Goal: Task Accomplishment & Management: Use online tool/utility

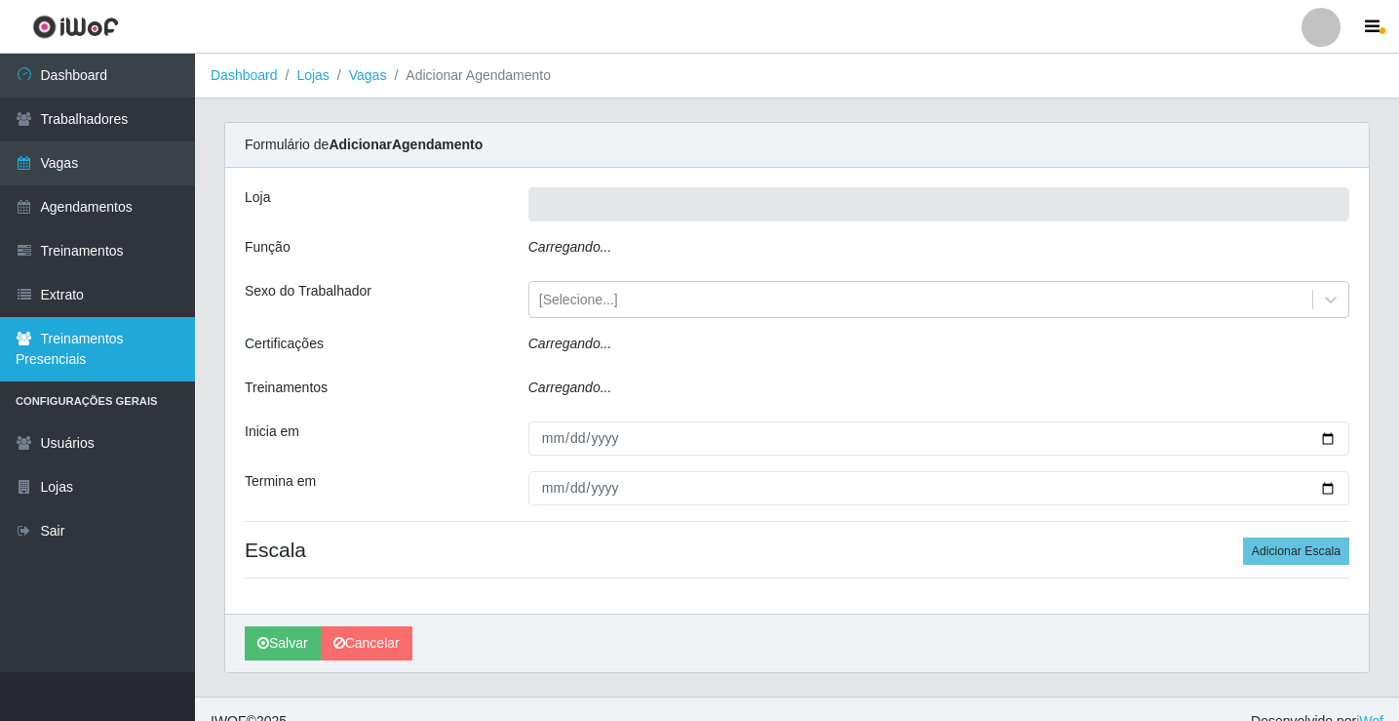
type input "Rede Econômico - Prata"
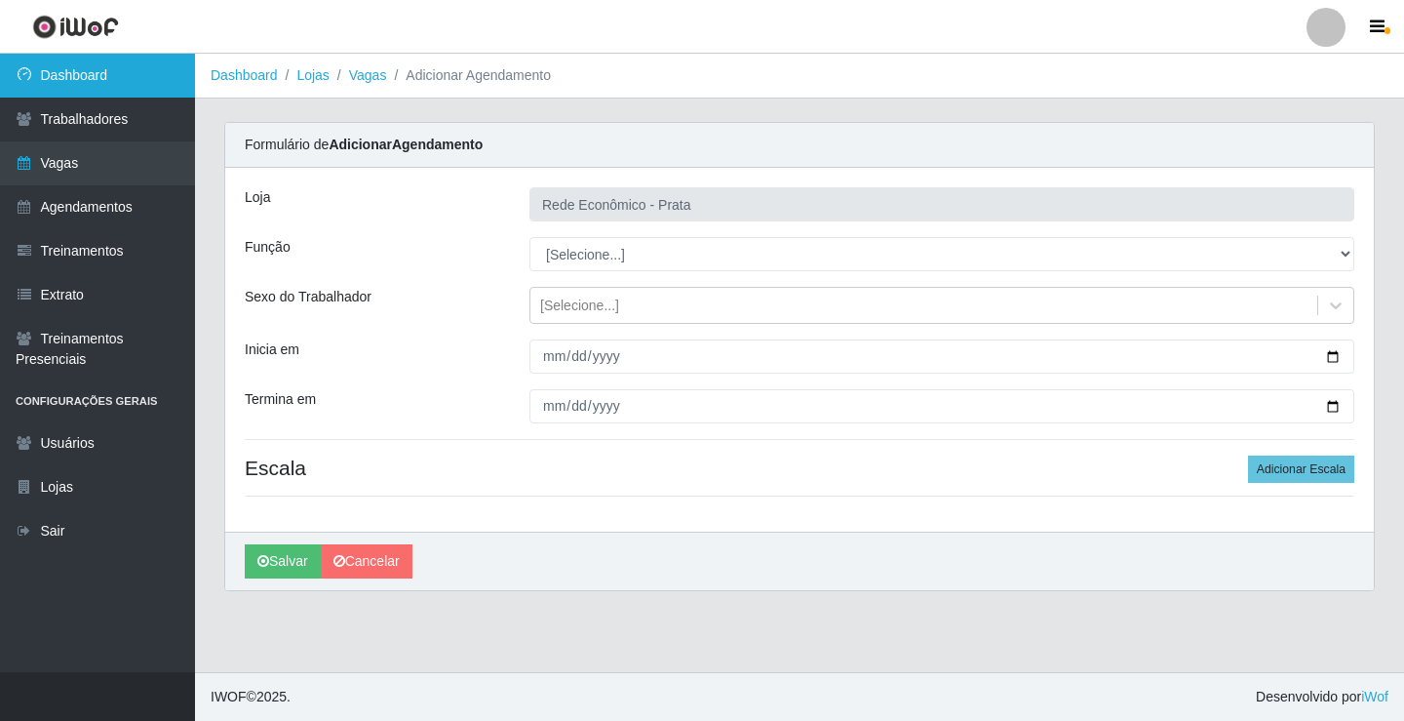
click at [162, 76] on link "Dashboard" at bounding box center [97, 76] width 195 height 44
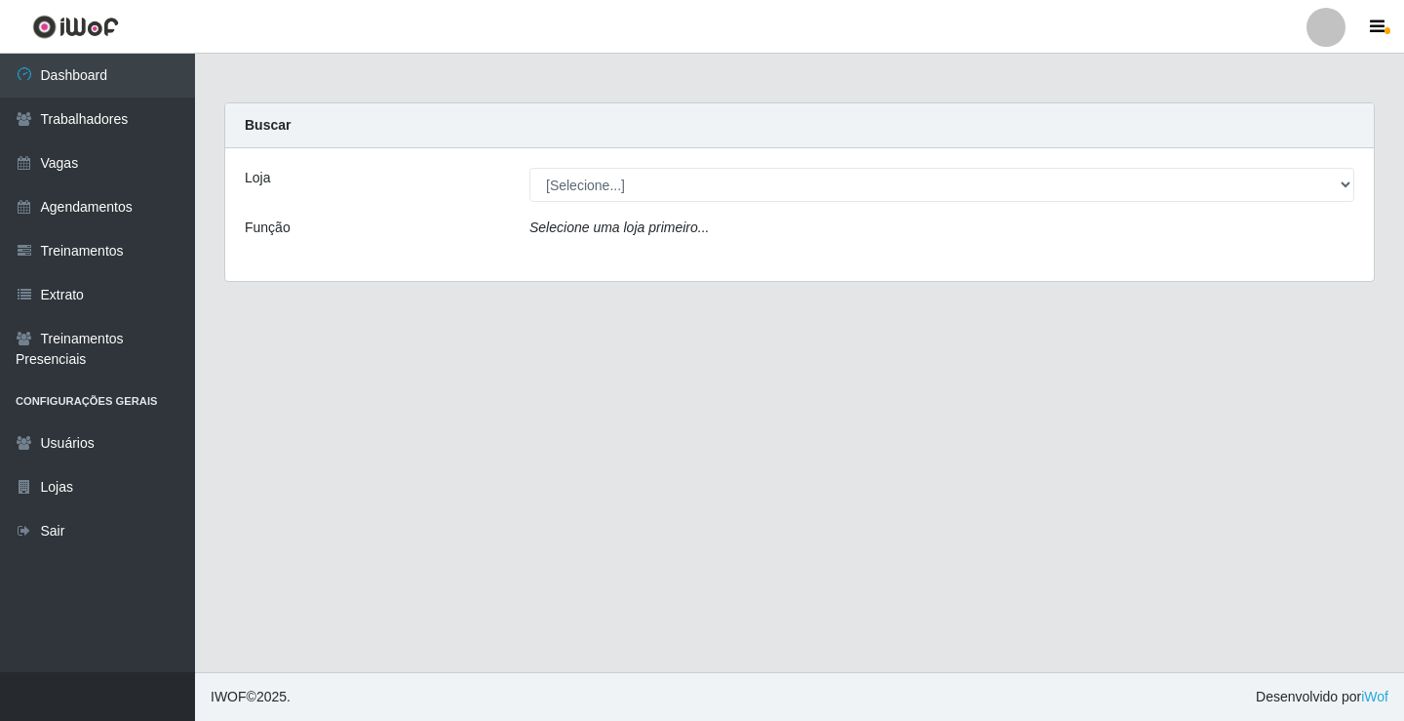
click at [604, 224] on icon "Selecione uma loja primeiro..." at bounding box center [619, 227] width 179 height 16
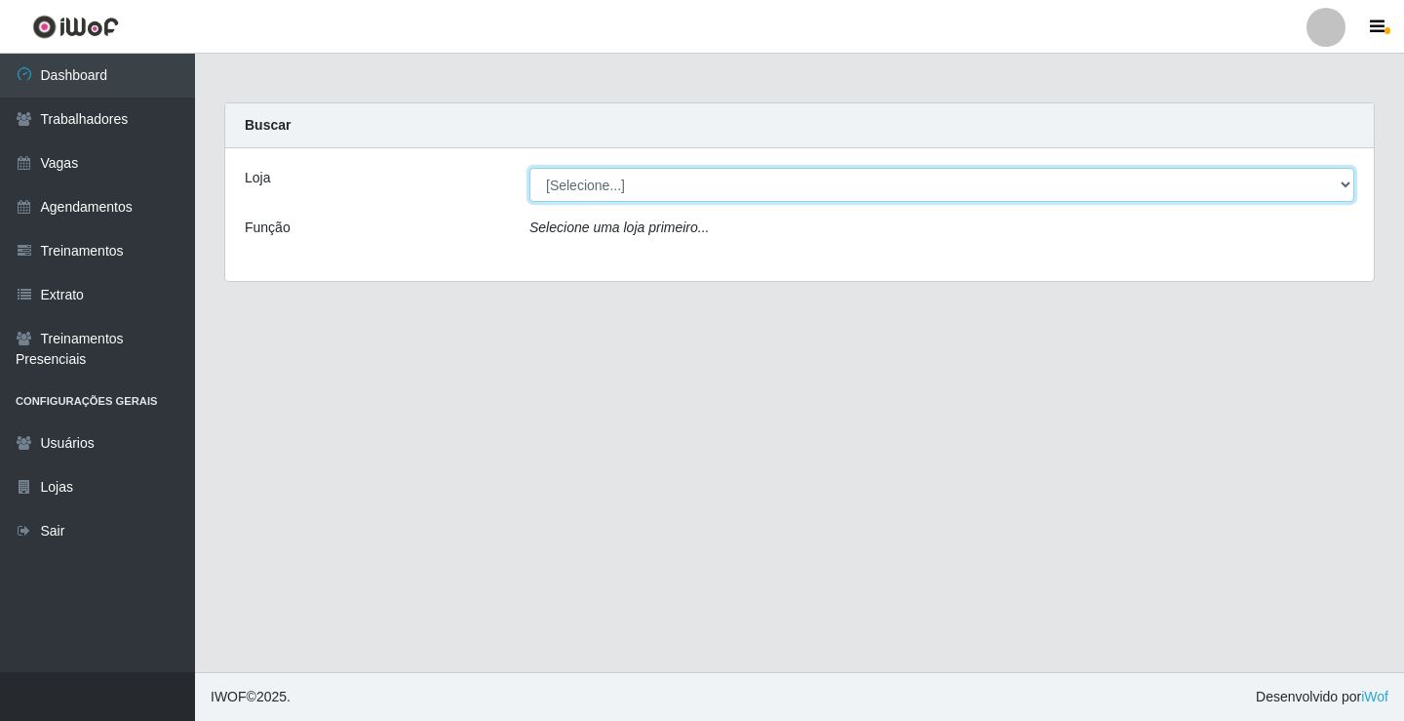
click at [609, 185] on select "[Selecione...] Rede Econômico - Prata" at bounding box center [942, 185] width 825 height 34
select select "192"
click at [530, 168] on select "[Selecione...] Rede Econômico - Prata" at bounding box center [942, 185] width 825 height 34
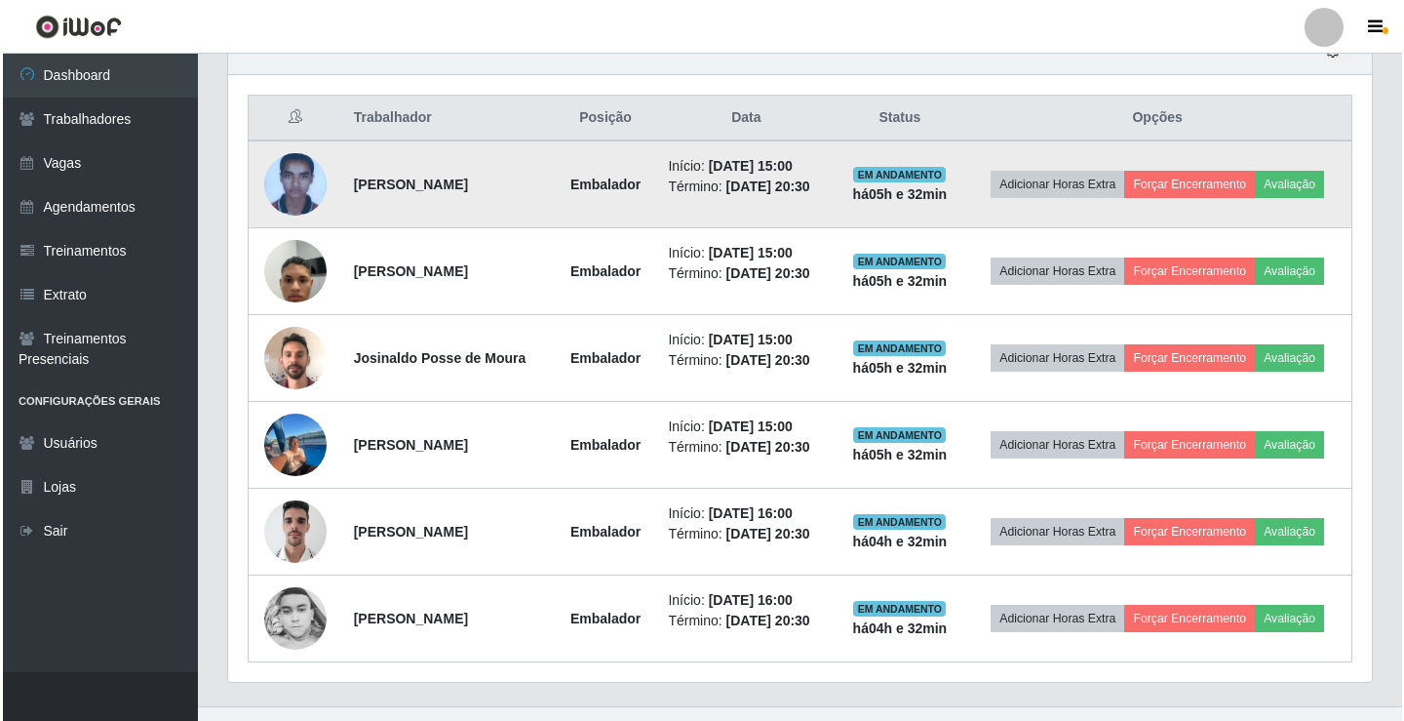
scroll to position [748, 0]
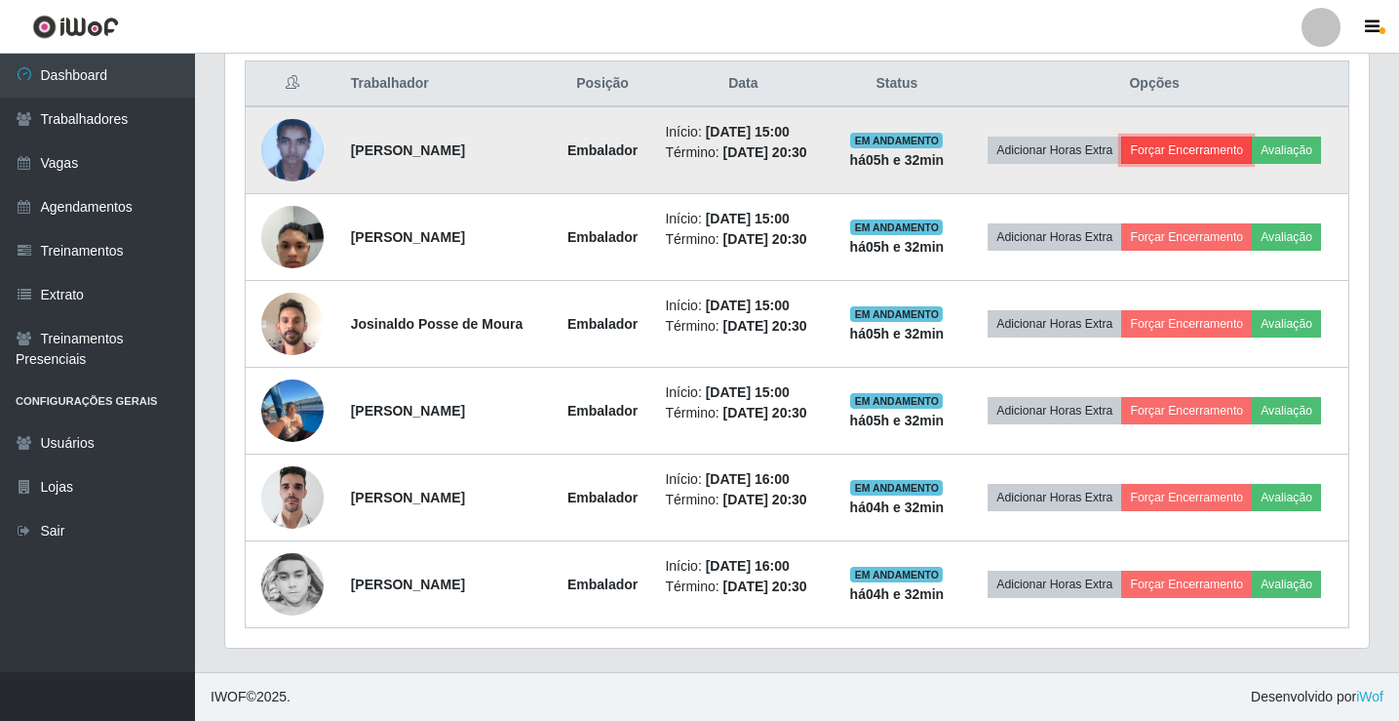
click at [1211, 152] on button "Forçar Encerramento" at bounding box center [1186, 150] width 131 height 27
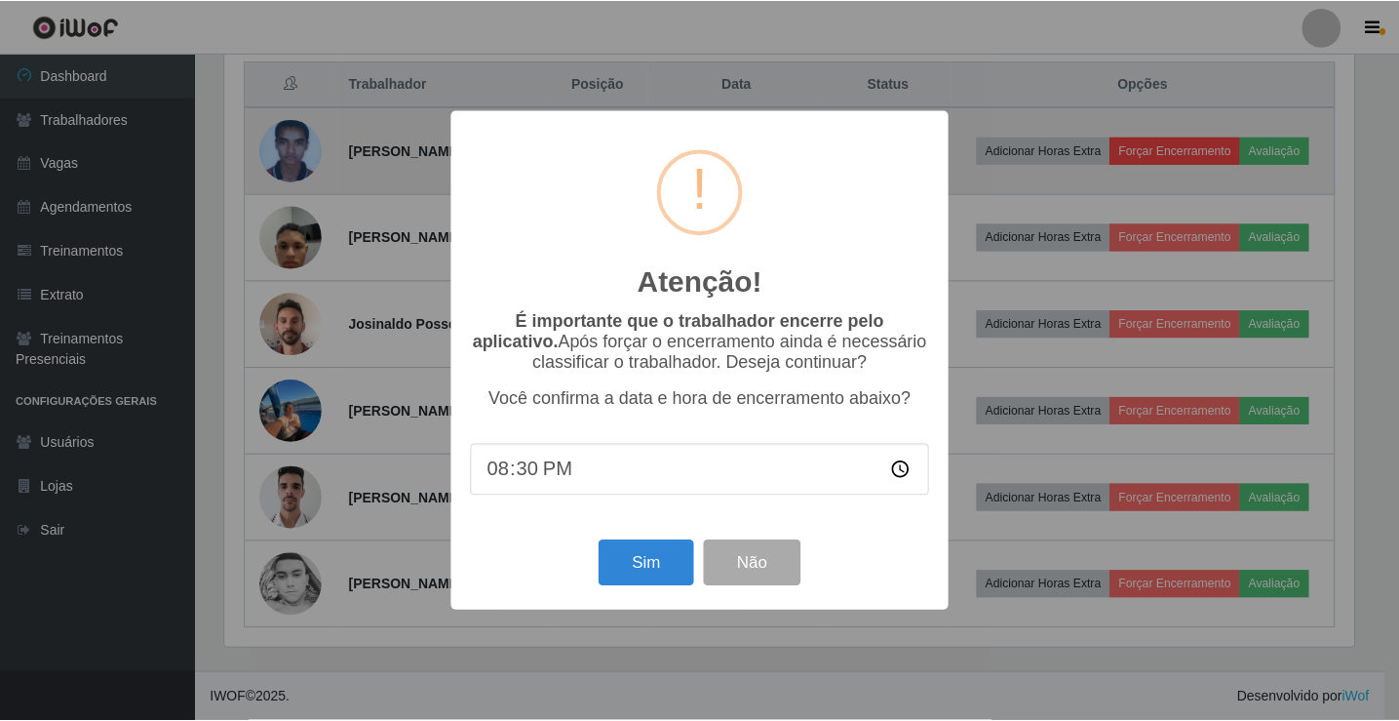
scroll to position [405, 1134]
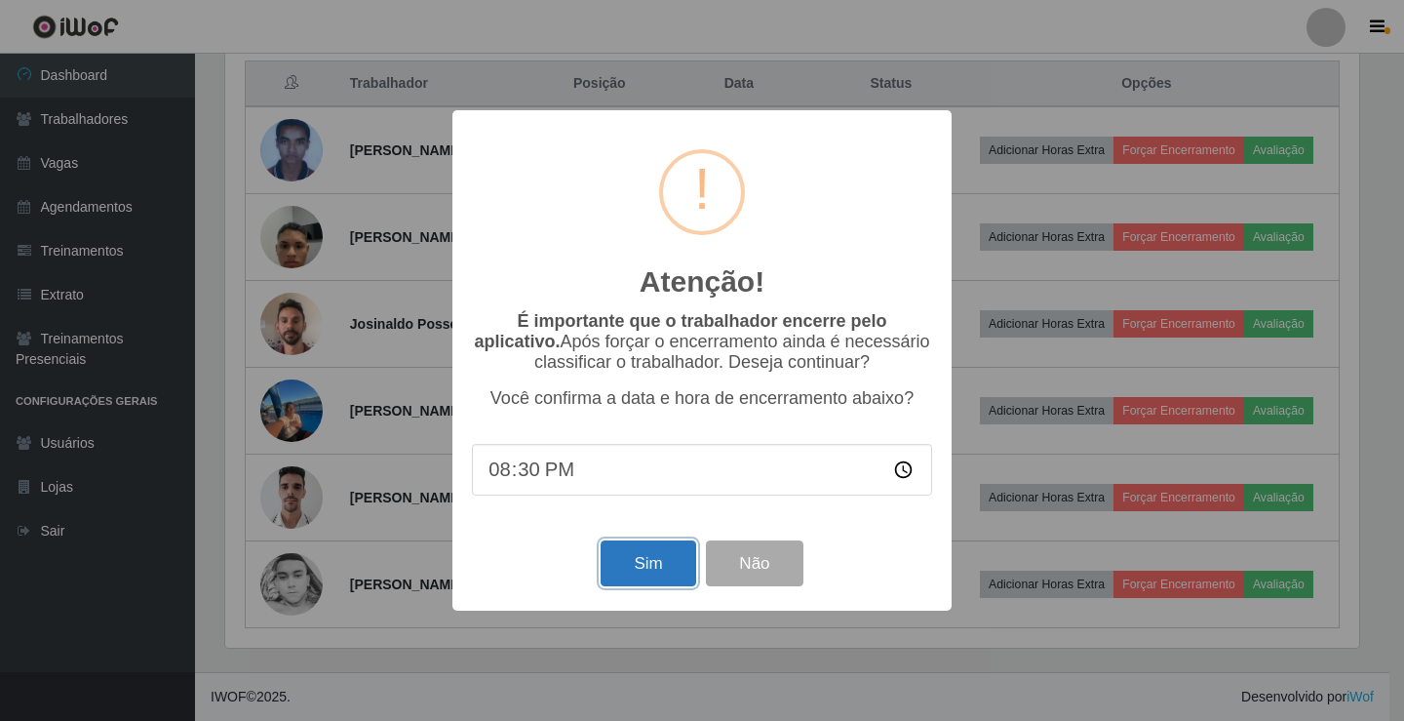
click at [679, 580] on button "Sim" at bounding box center [648, 563] width 95 height 46
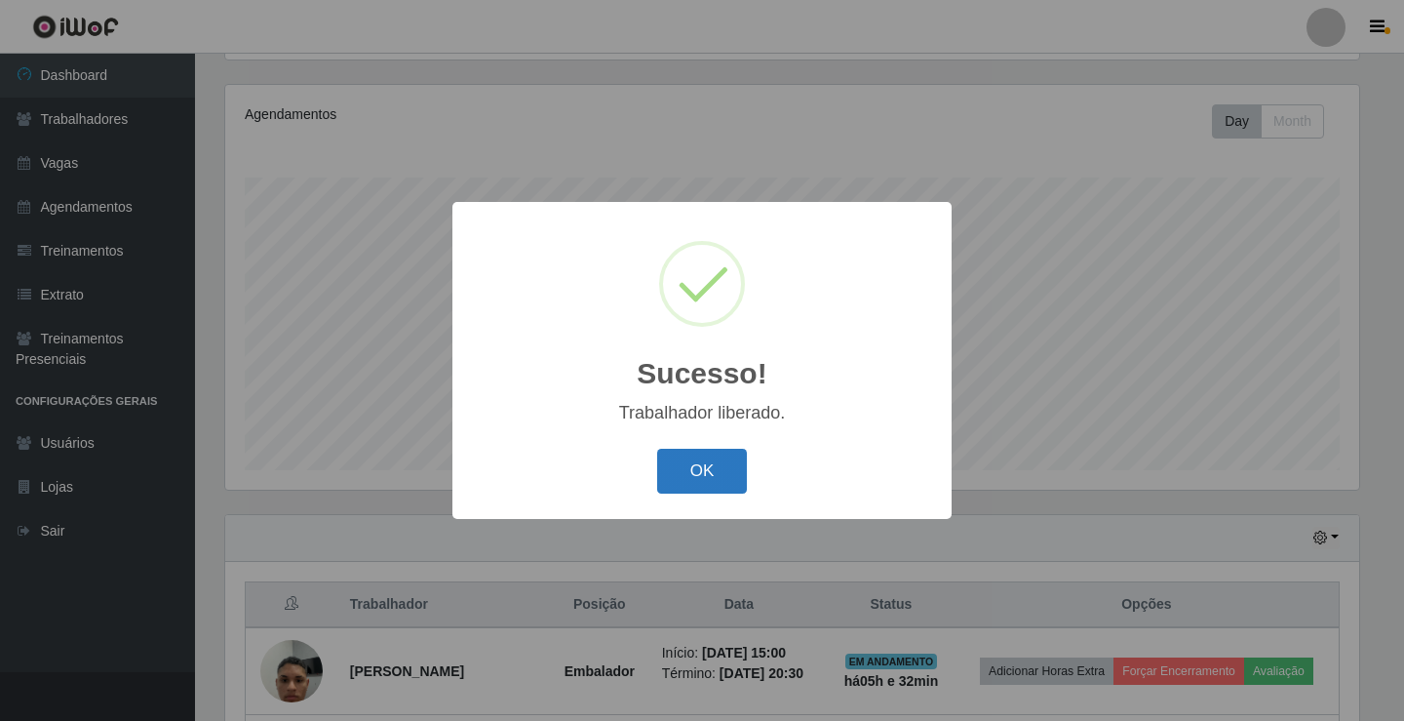
click at [721, 466] on button "OK" at bounding box center [702, 472] width 91 height 46
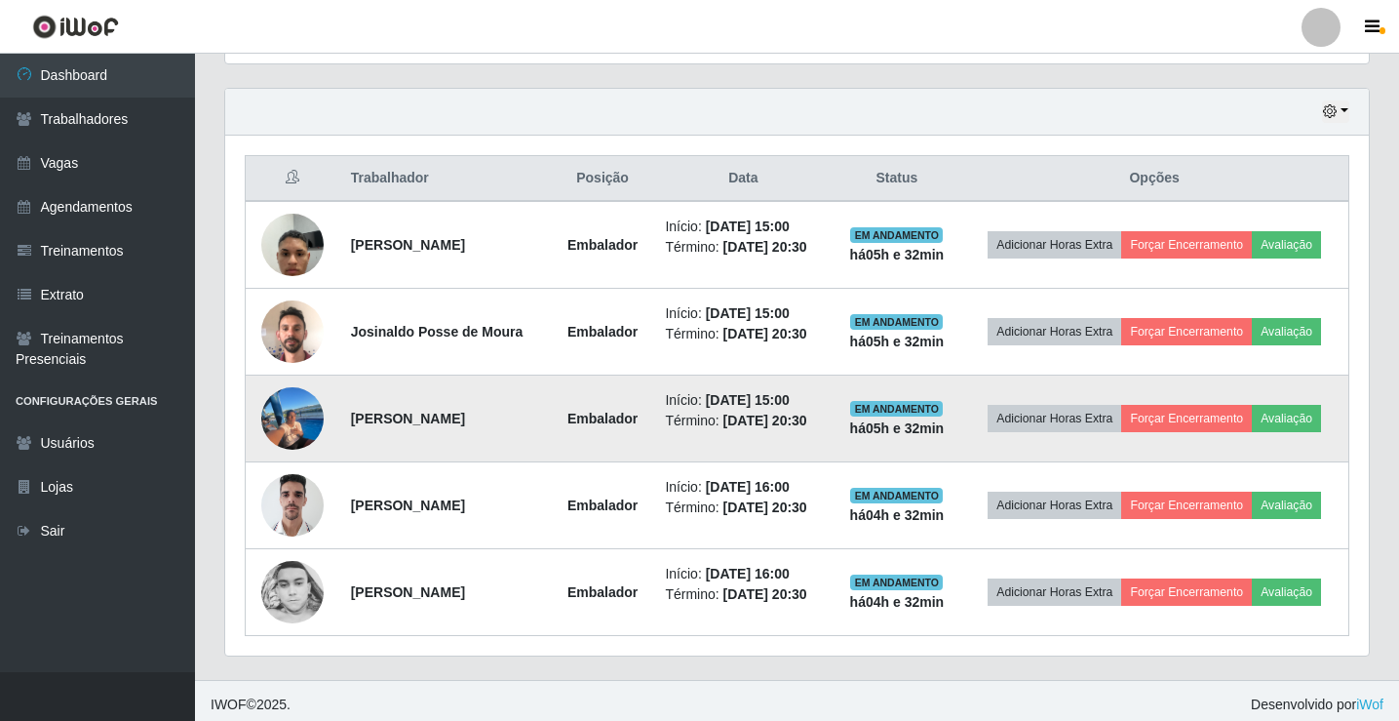
scroll to position [661, 0]
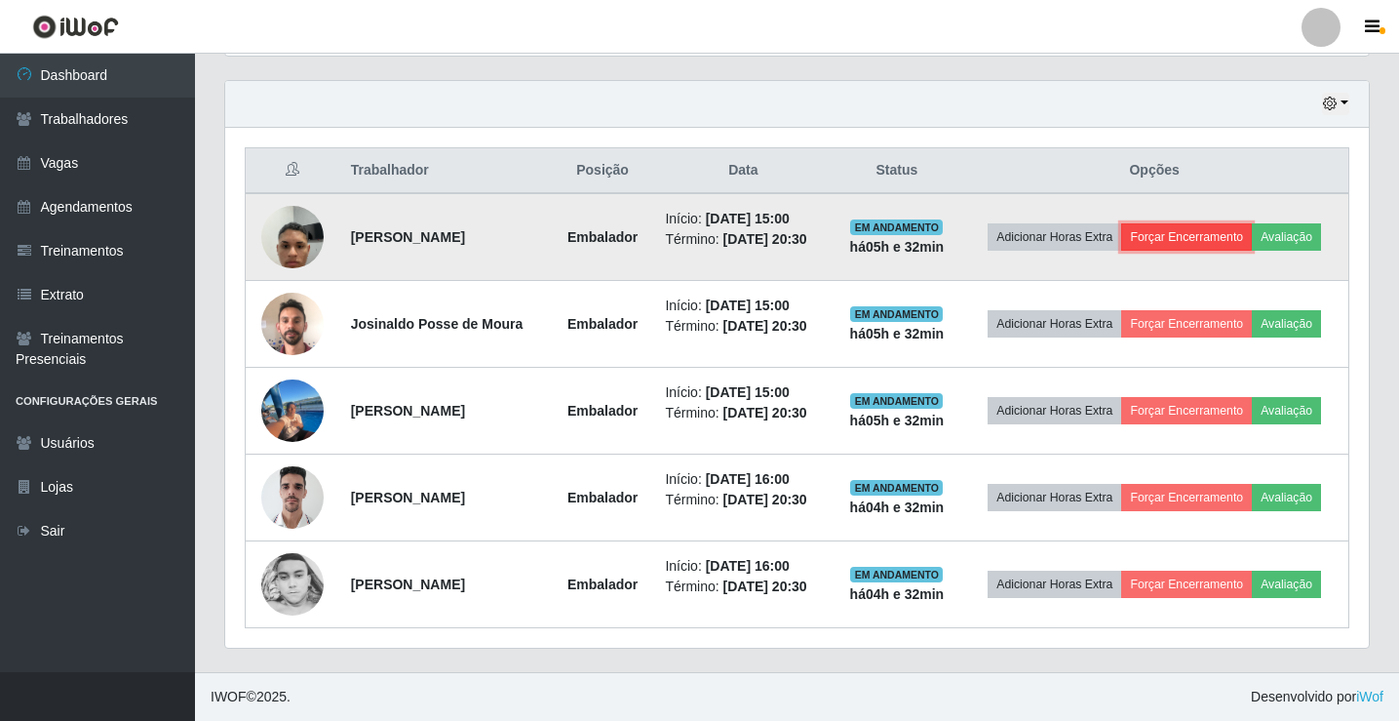
click at [1192, 225] on button "Forçar Encerramento" at bounding box center [1186, 236] width 131 height 27
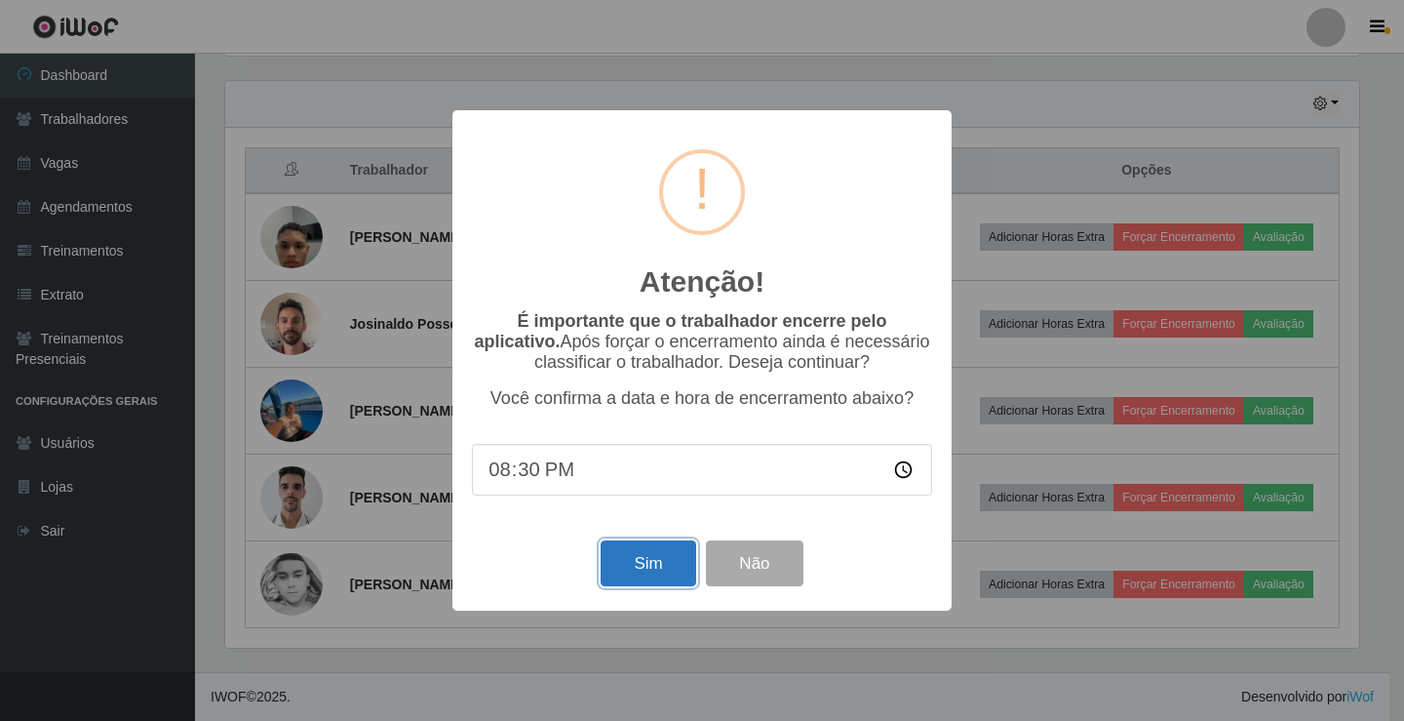
click at [648, 579] on button "Sim" at bounding box center [648, 563] width 95 height 46
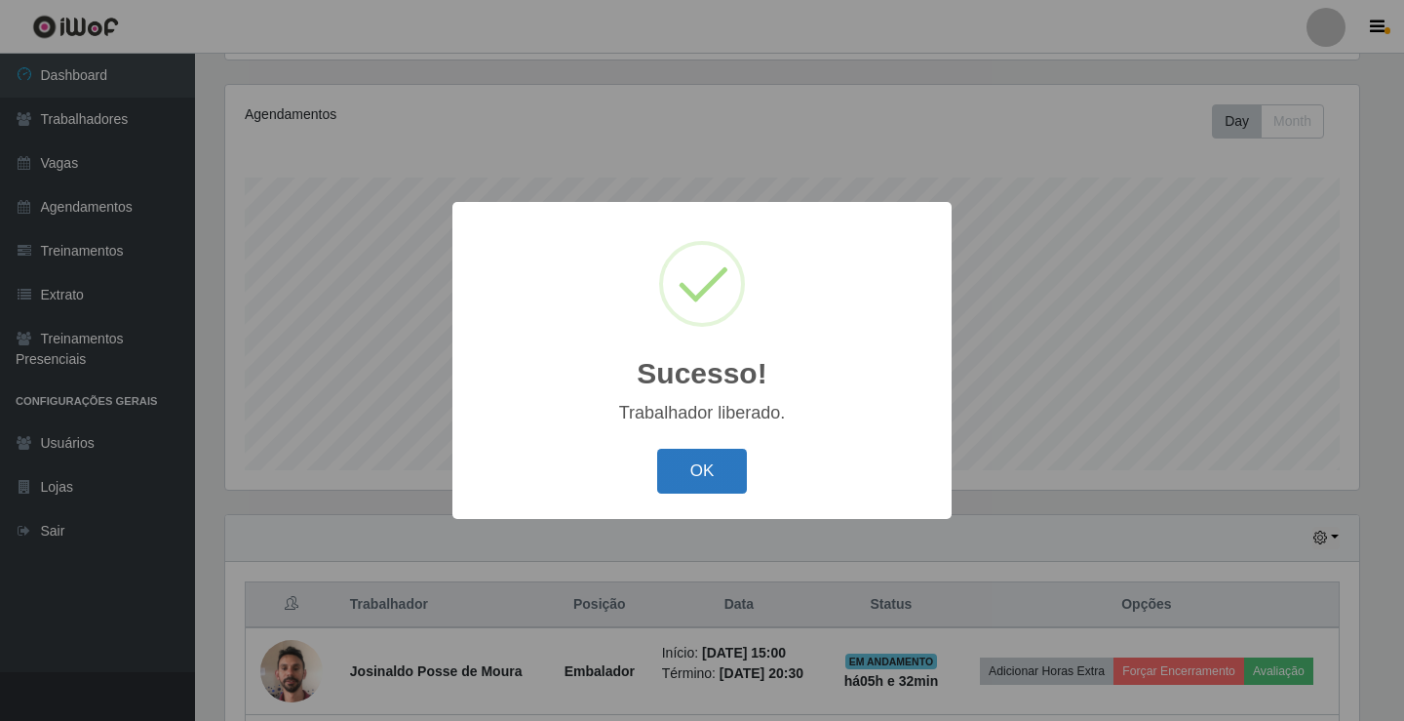
click at [702, 476] on button "OK" at bounding box center [702, 472] width 91 height 46
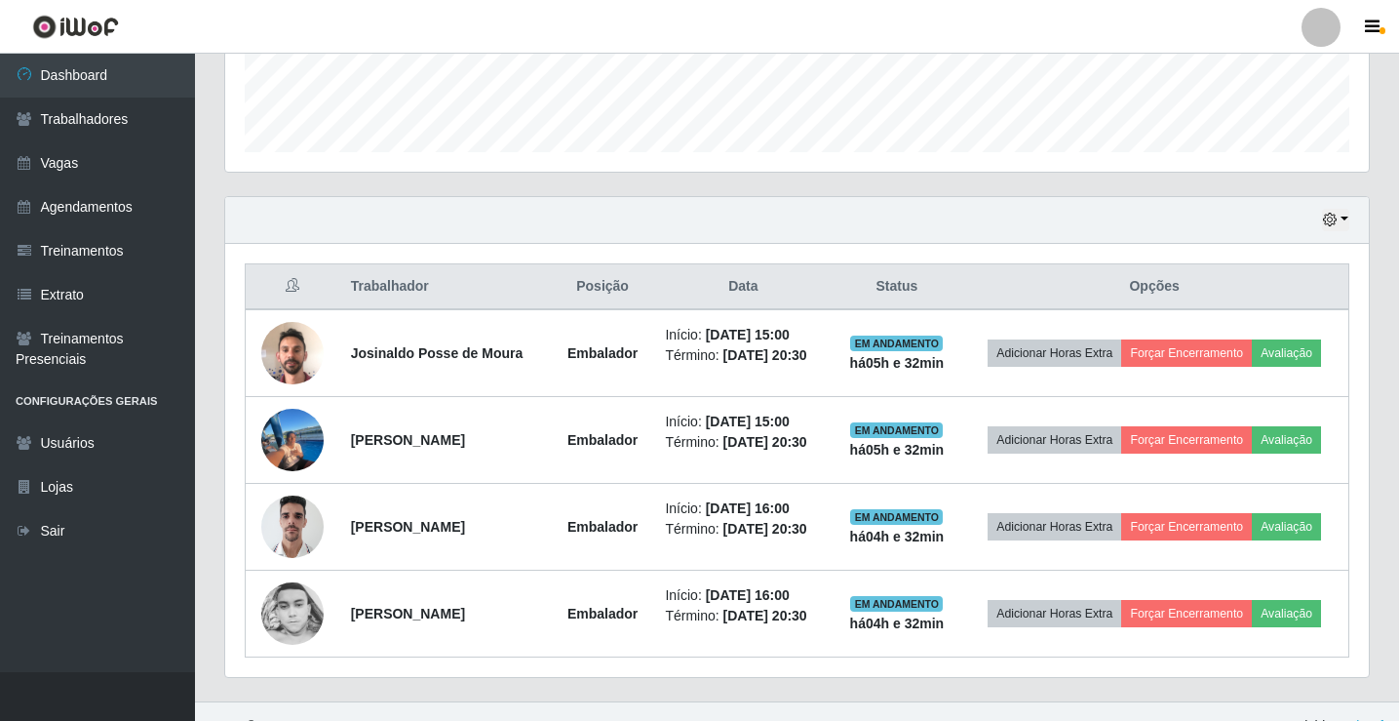
scroll to position [574, 0]
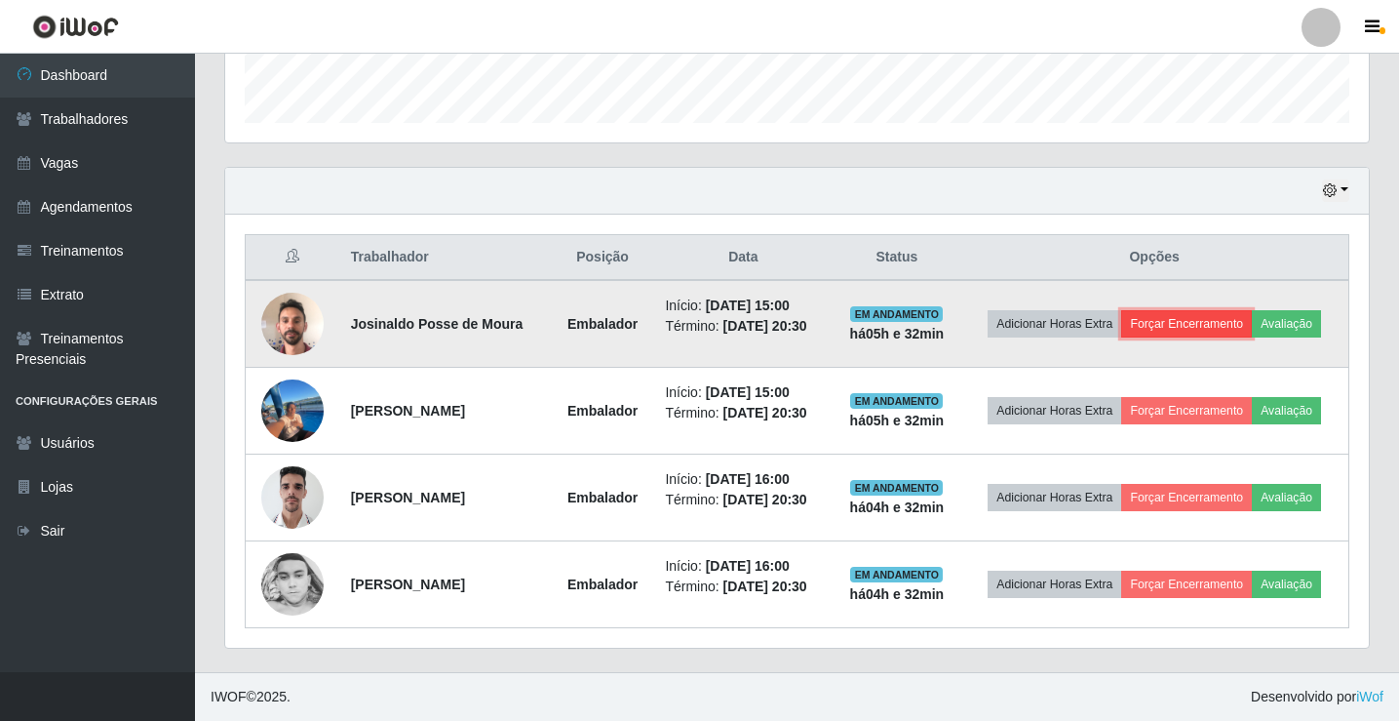
click at [1157, 322] on button "Forçar Encerramento" at bounding box center [1186, 323] width 131 height 27
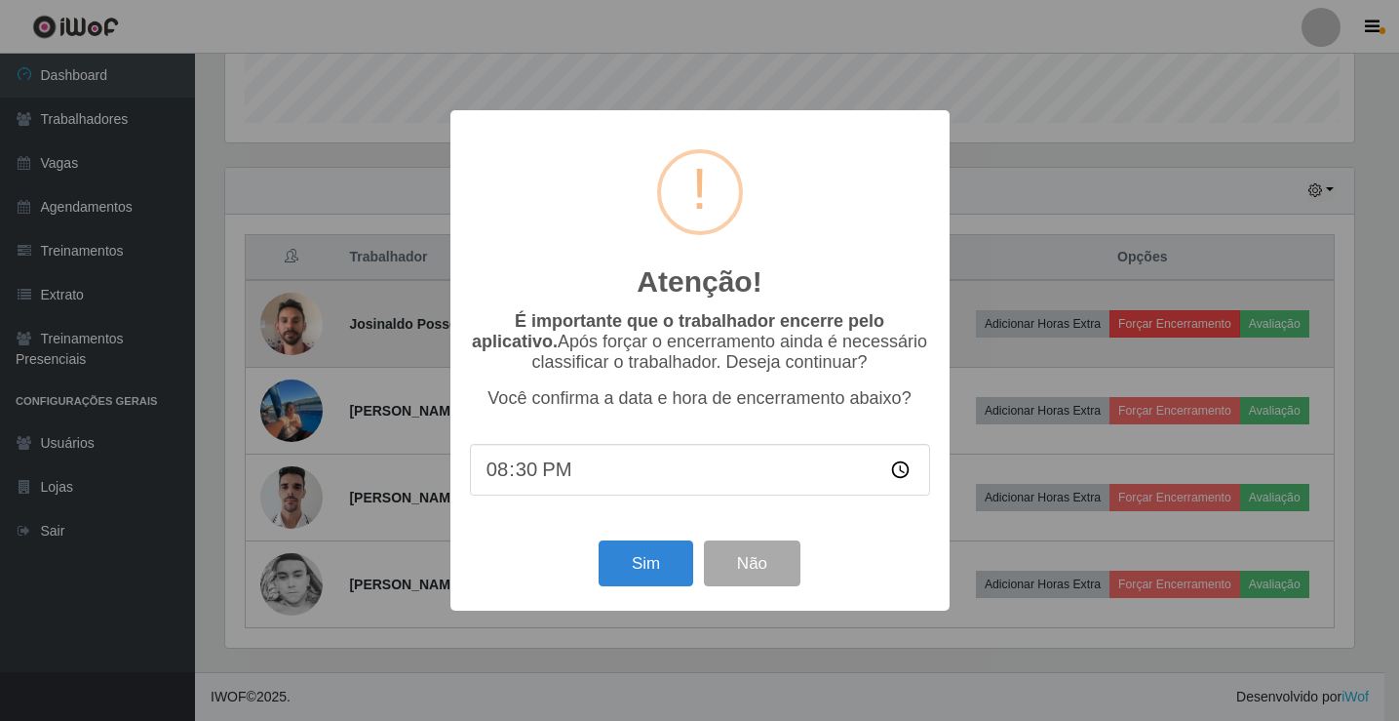
scroll to position [405, 1134]
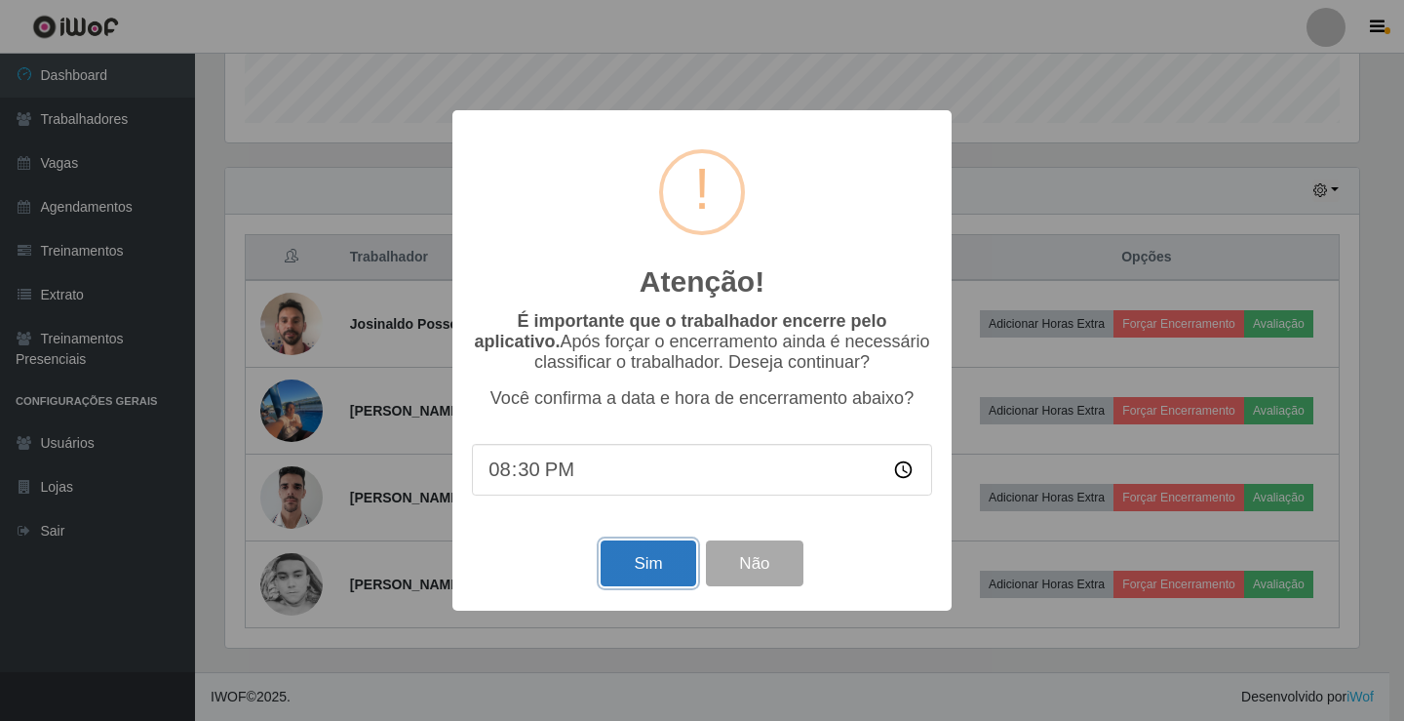
click at [660, 560] on button "Sim" at bounding box center [648, 563] width 95 height 46
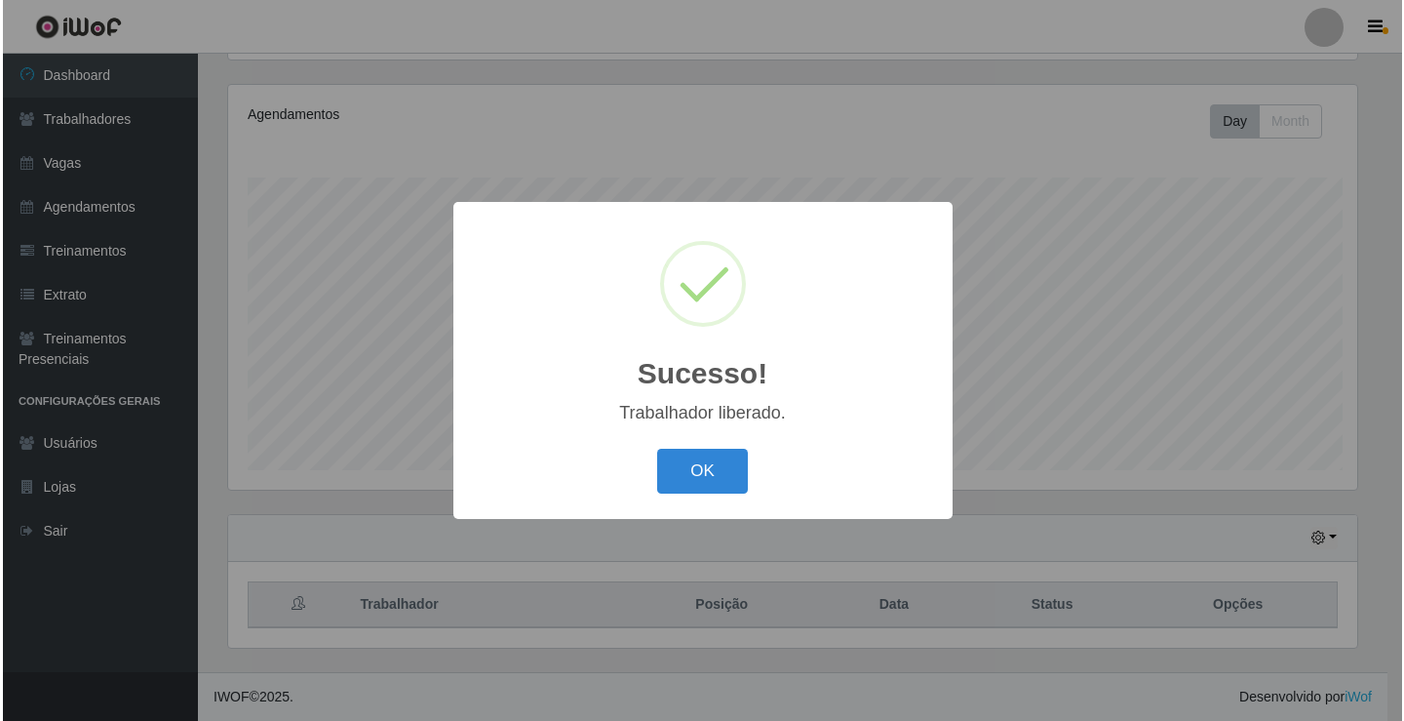
scroll to position [0, 0]
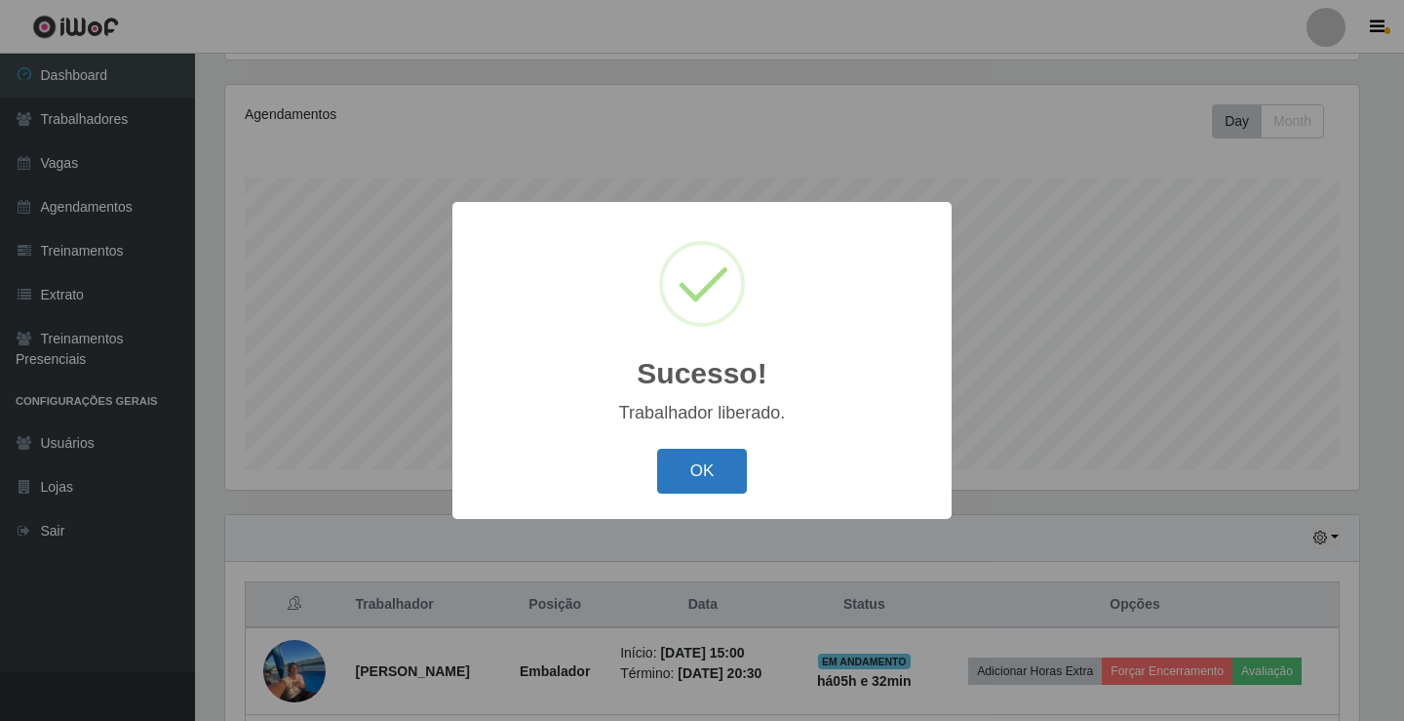
click at [736, 461] on button "OK" at bounding box center [702, 472] width 91 height 46
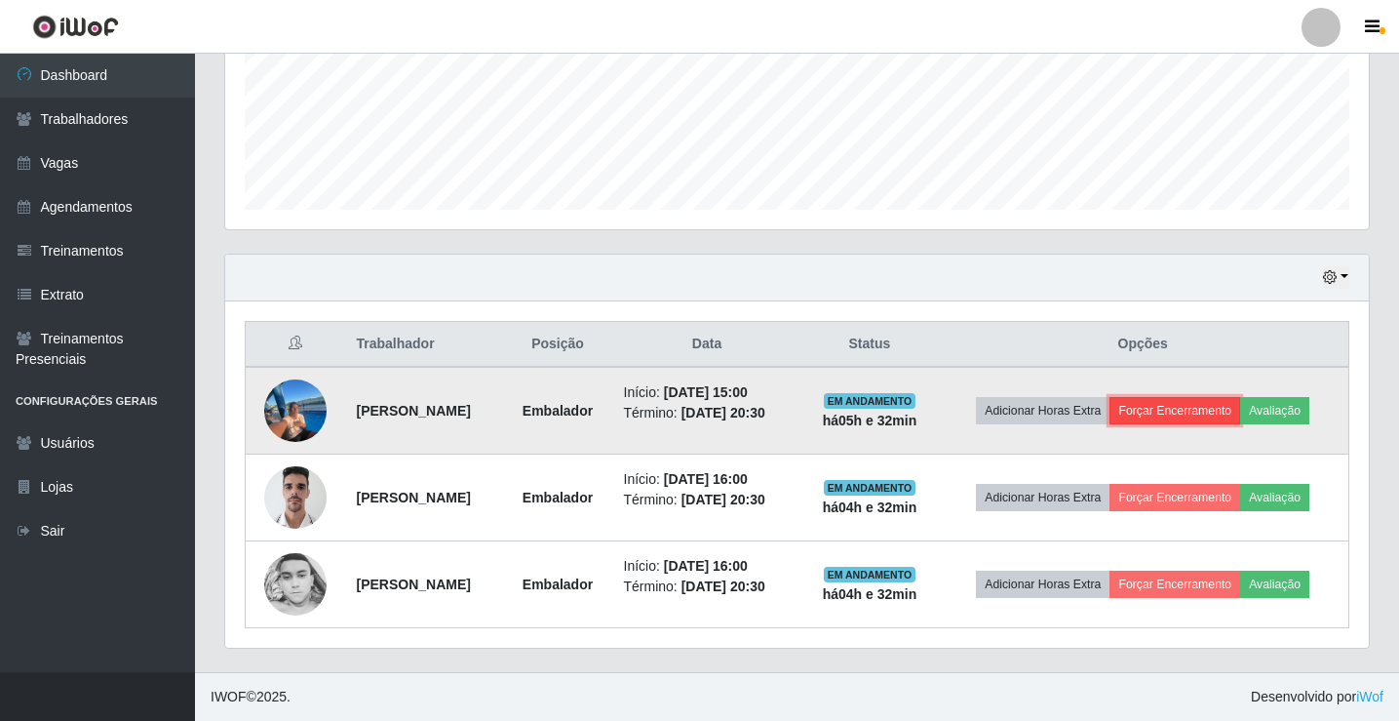
click at [1174, 405] on button "Forçar Encerramento" at bounding box center [1175, 410] width 131 height 27
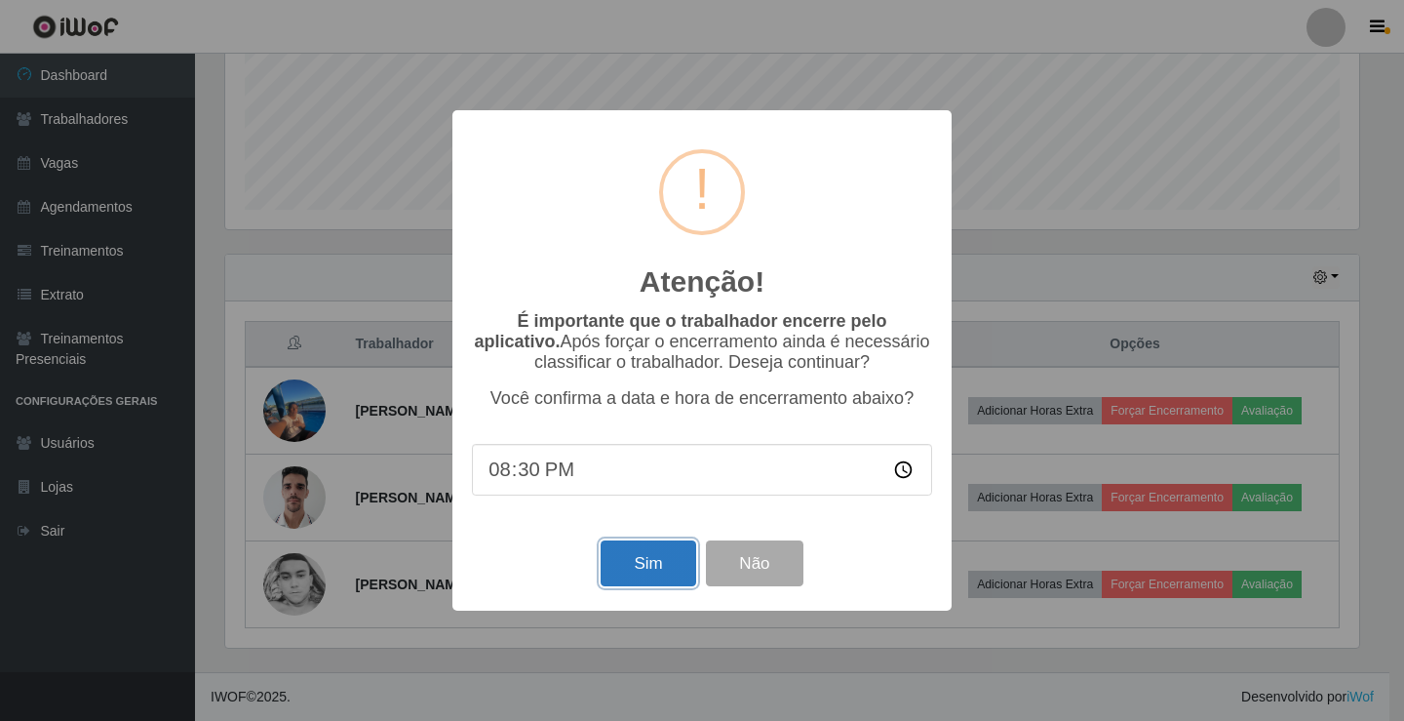
click at [678, 563] on button "Sim" at bounding box center [648, 563] width 95 height 46
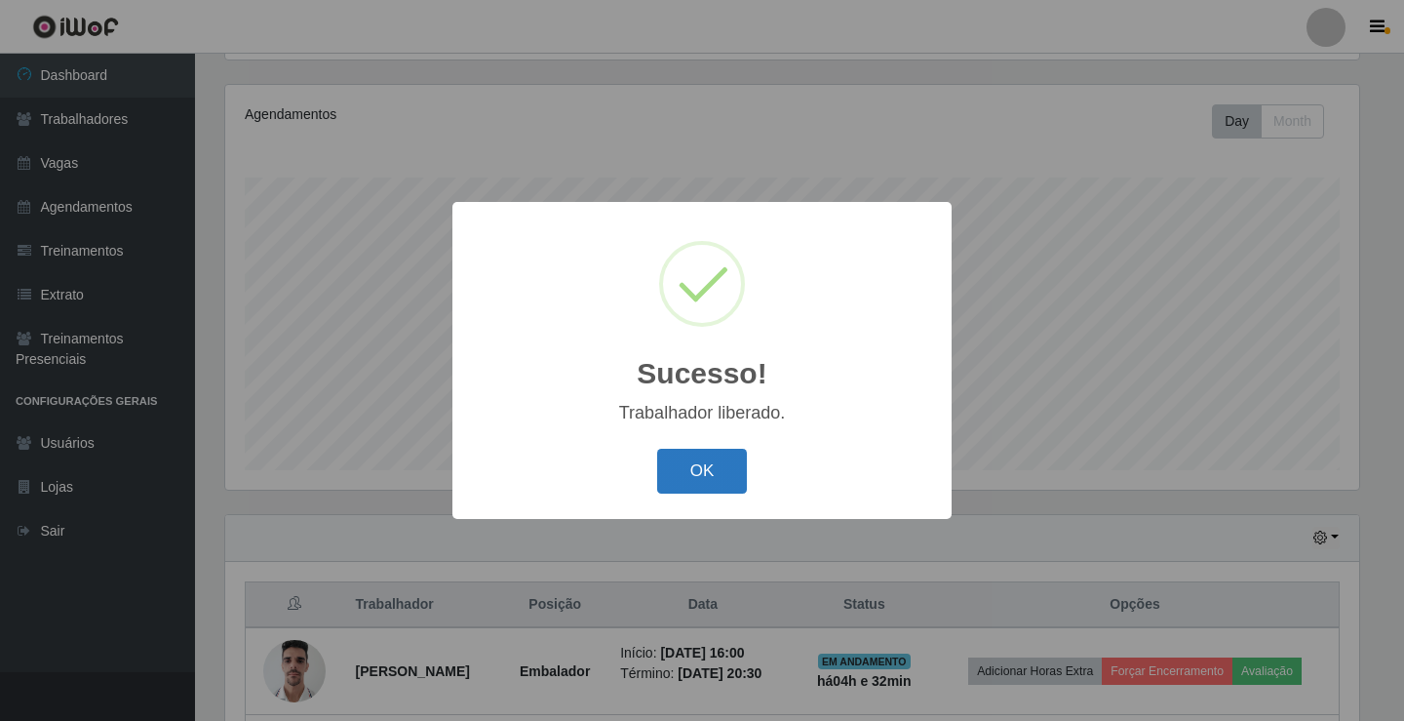
click at [720, 476] on button "OK" at bounding box center [702, 472] width 91 height 46
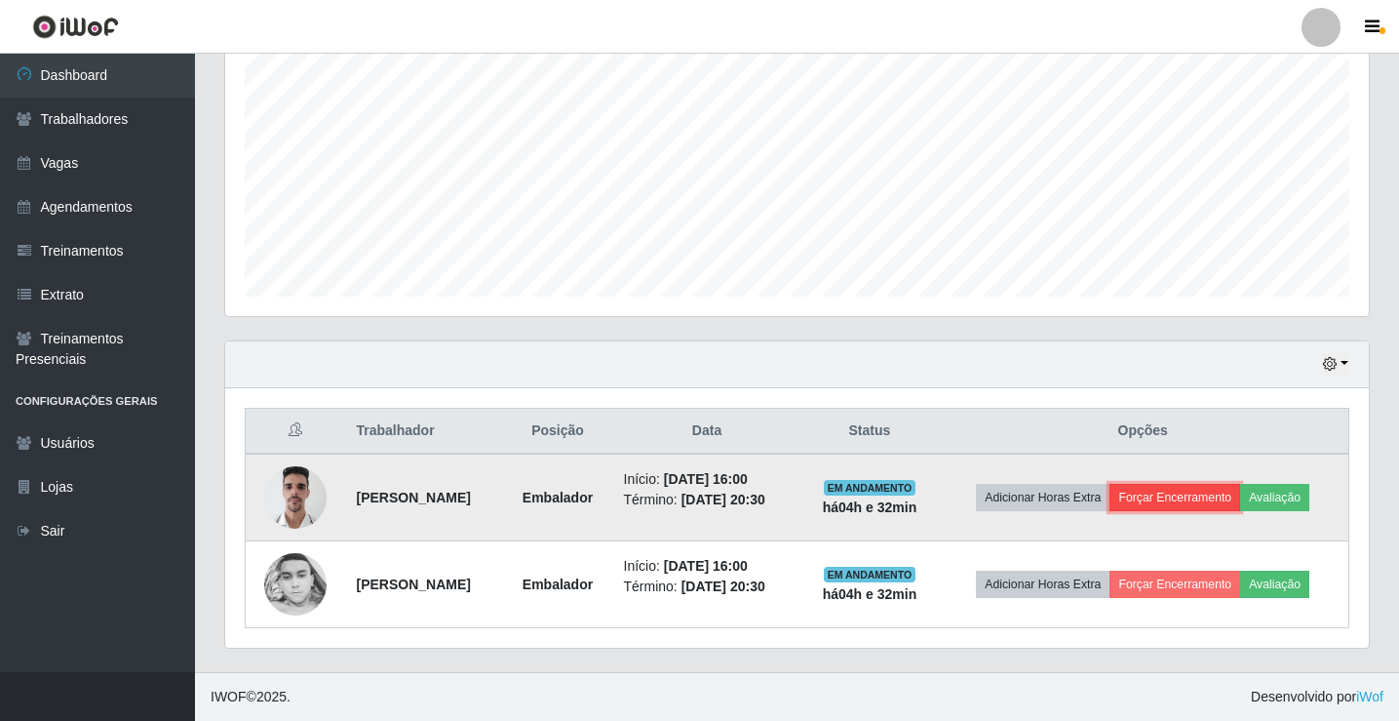
click at [1237, 499] on button "Forçar Encerramento" at bounding box center [1175, 497] width 131 height 27
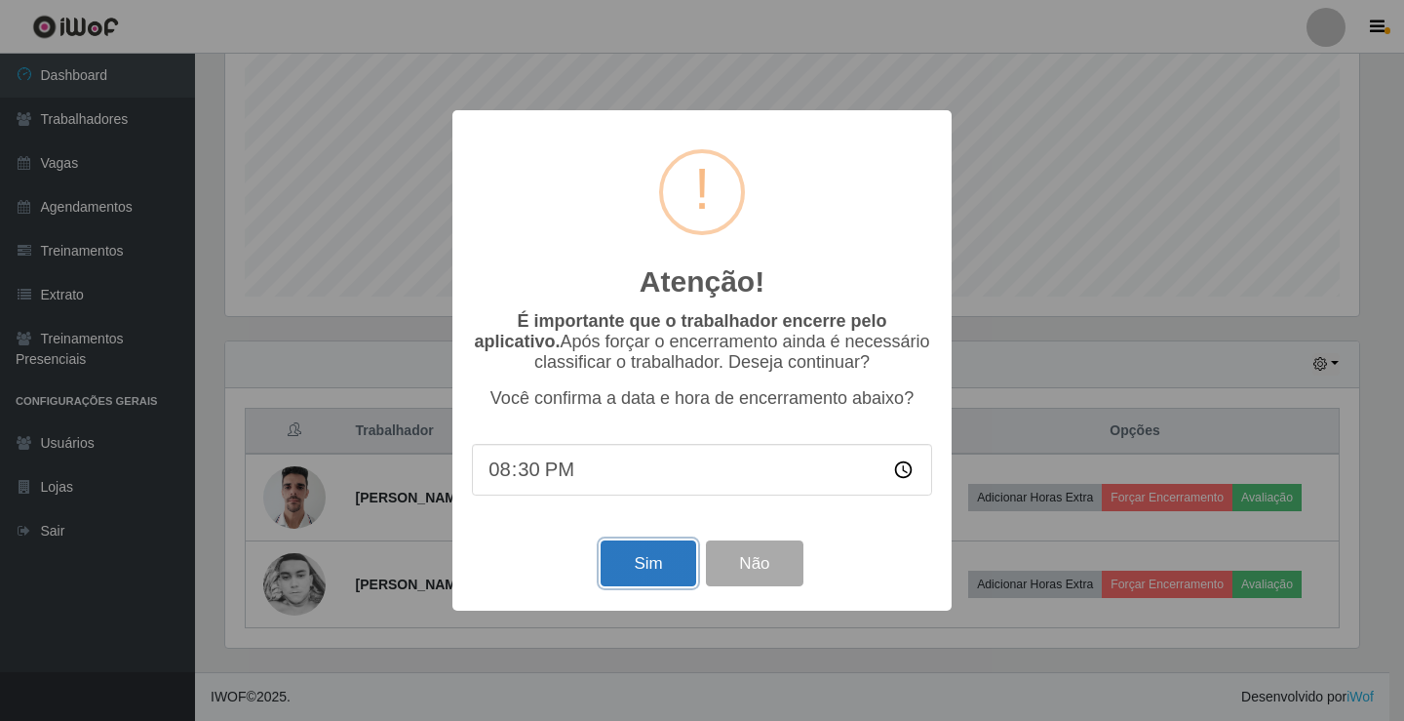
click at [676, 554] on button "Sim" at bounding box center [648, 563] width 95 height 46
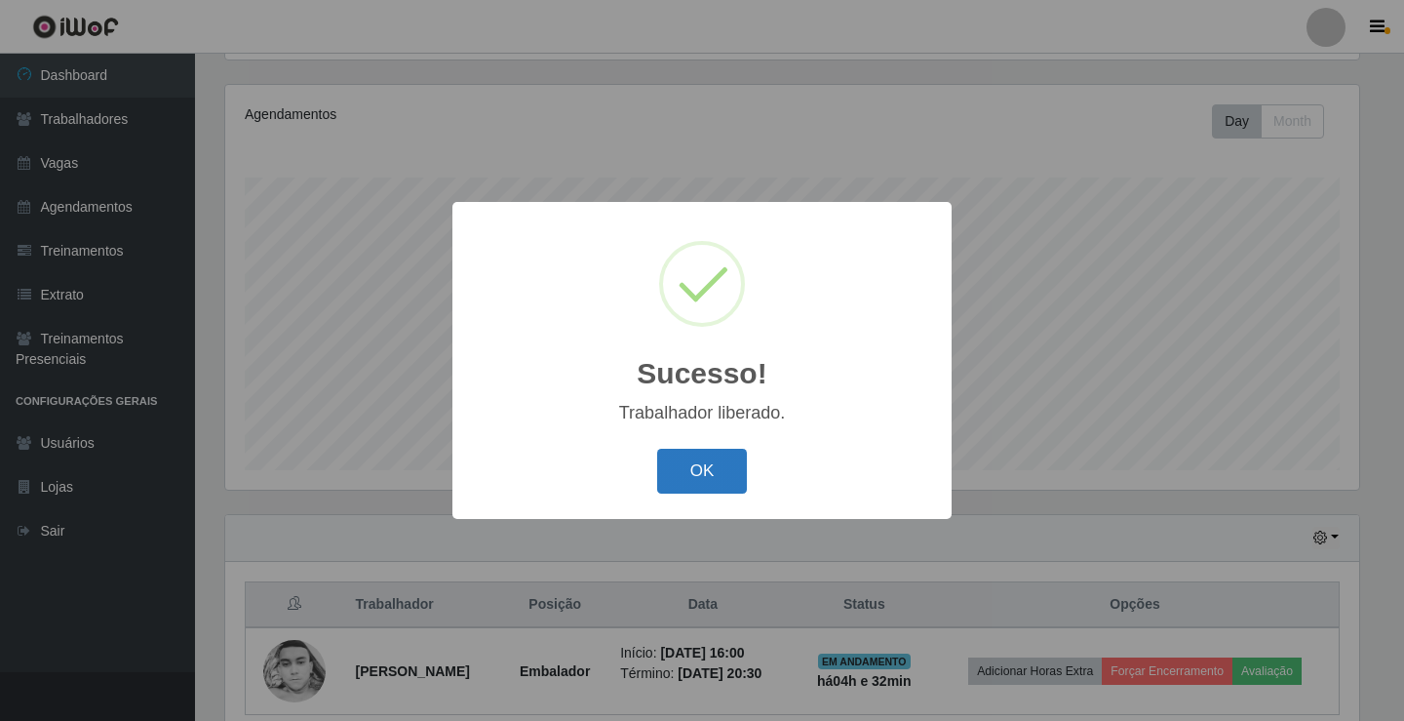
click at [729, 482] on button "OK" at bounding box center [702, 472] width 91 height 46
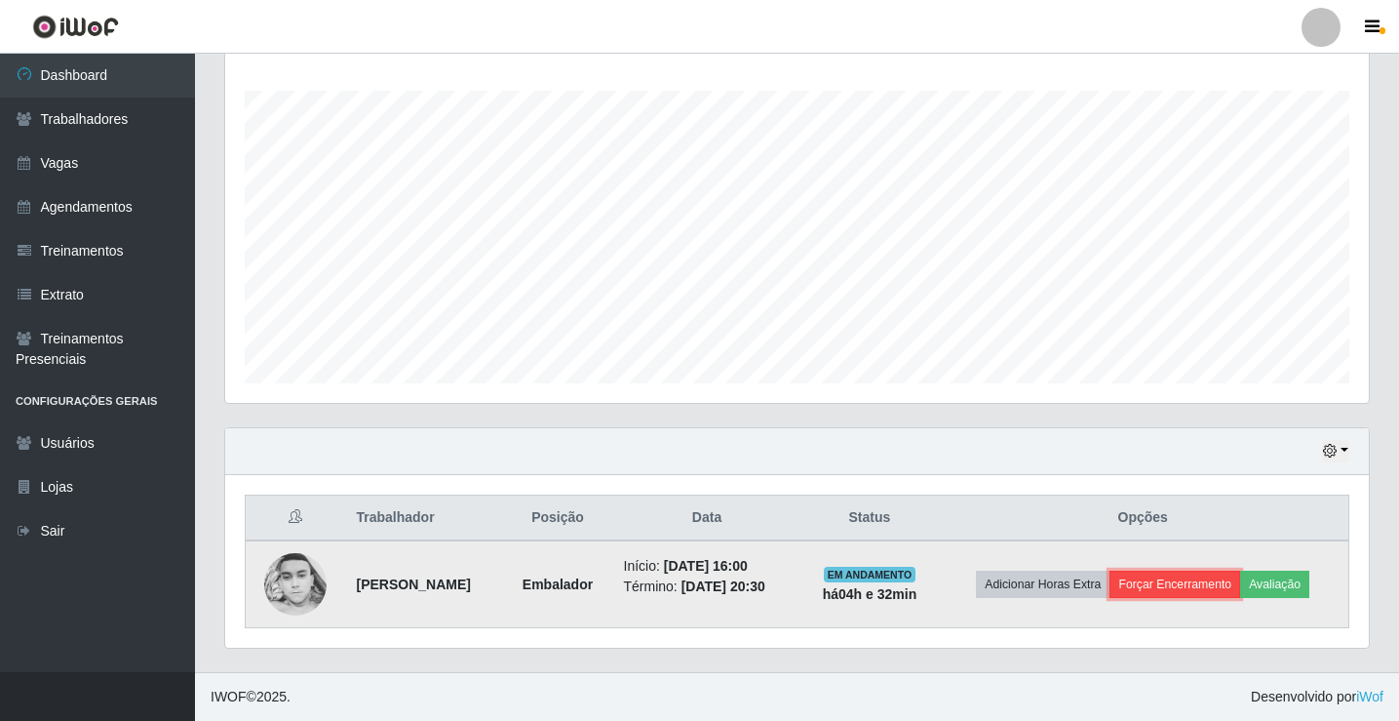
click at [1170, 584] on button "Forçar Encerramento" at bounding box center [1175, 583] width 131 height 27
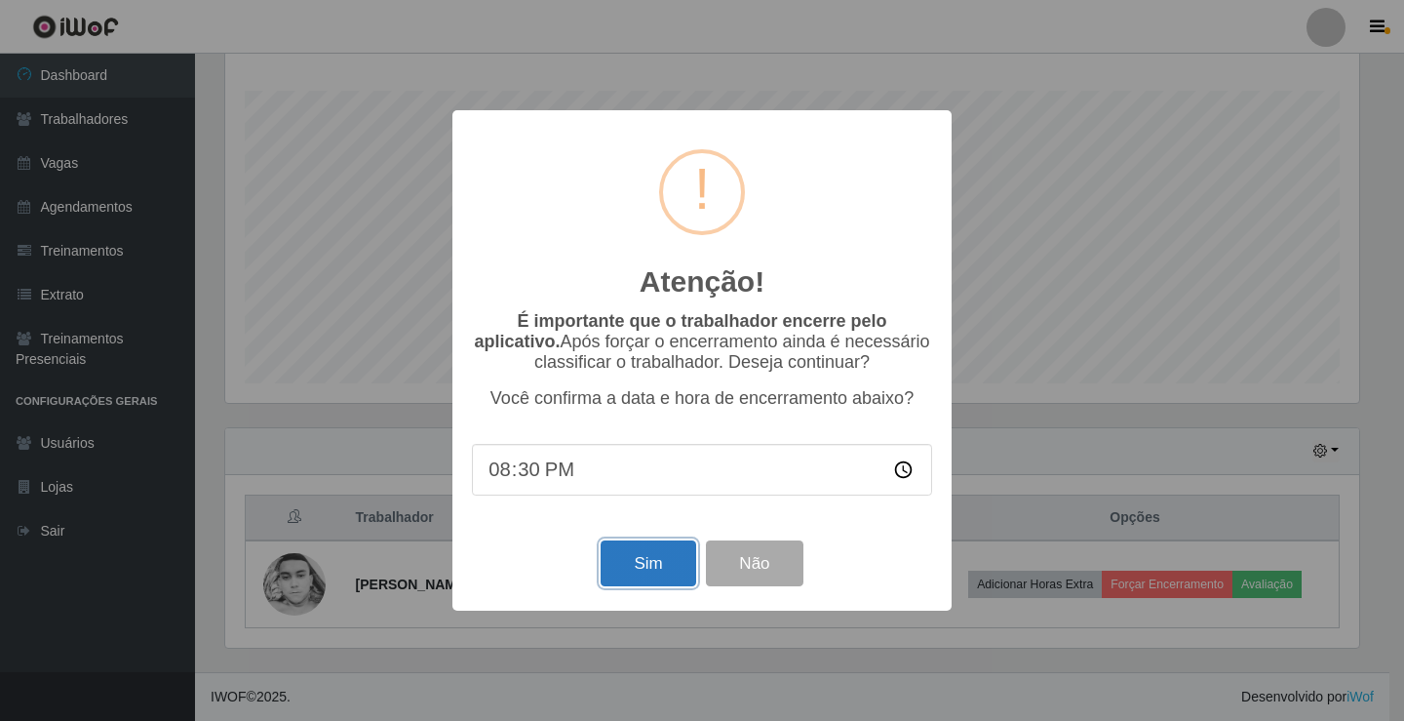
click at [678, 555] on button "Sim" at bounding box center [648, 563] width 95 height 46
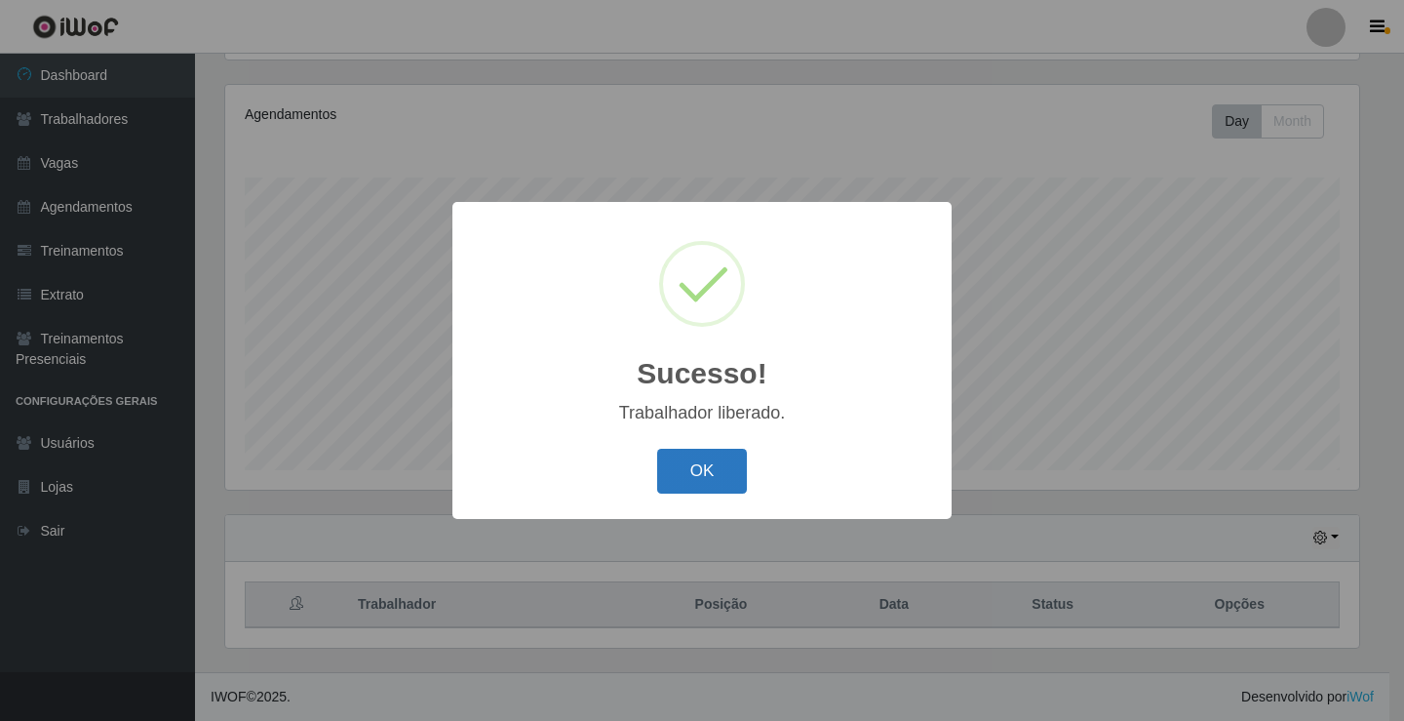
click at [725, 490] on button "OK" at bounding box center [702, 472] width 91 height 46
